Goal: Find specific page/section: Find specific page/section

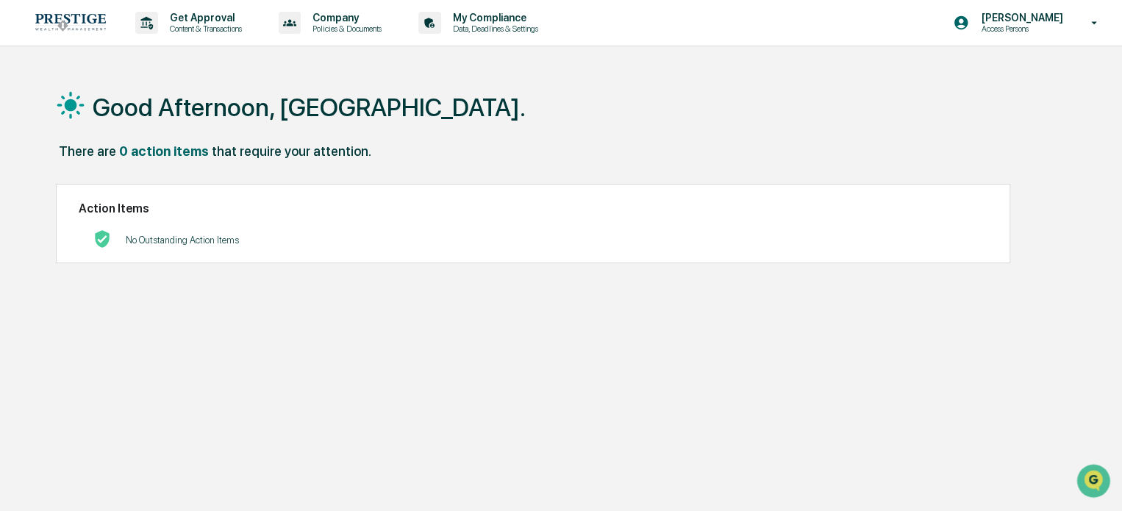
click at [238, 26] on p "Content & Transactions" at bounding box center [203, 29] width 91 height 10
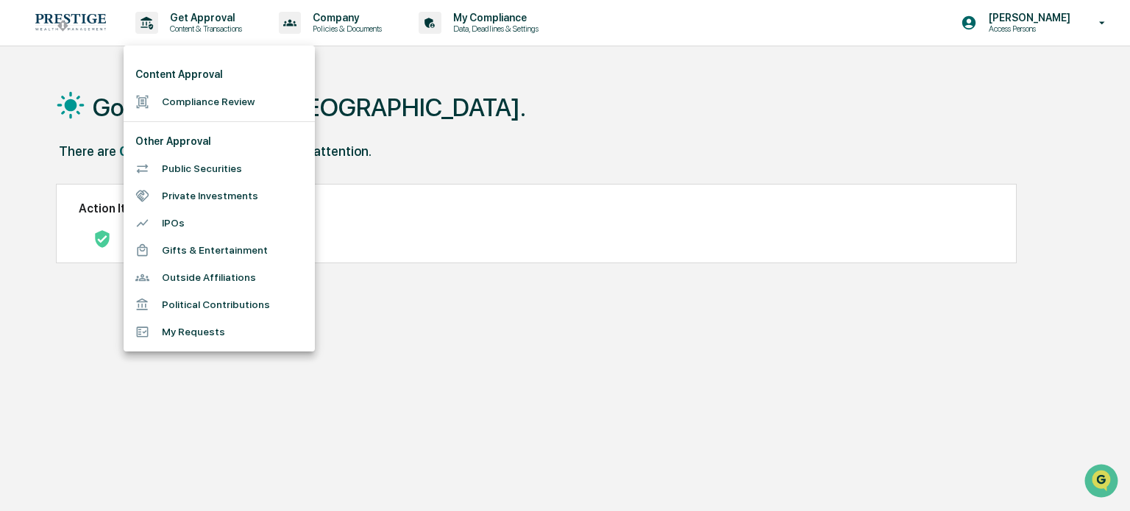
click at [224, 100] on li "Compliance Review" at bounding box center [219, 101] width 191 height 27
